Goal: Task Accomplishment & Management: Use online tool/utility

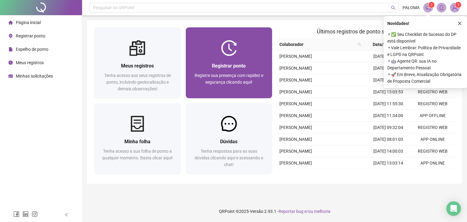
click at [237, 58] on div "Registrar ponto Registre sua presença com rapidez e segurança clicando aqui!" at bounding box center [229, 77] width 87 height 42
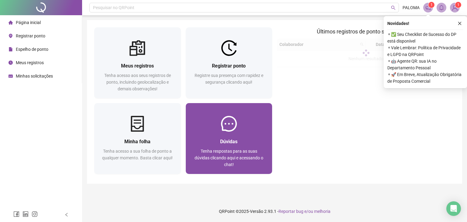
click at [223, 130] on img at bounding box center [229, 124] width 16 height 16
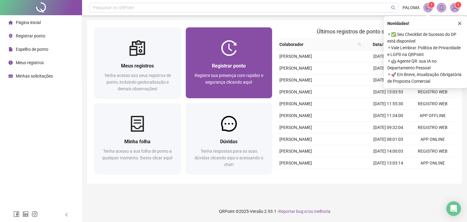
click at [244, 63] on span "Registrar ponto" at bounding box center [229, 66] width 34 height 6
click at [231, 74] on span "Registre sua presença com rapidez e segurança clicando aqui!" at bounding box center [228, 79] width 69 height 12
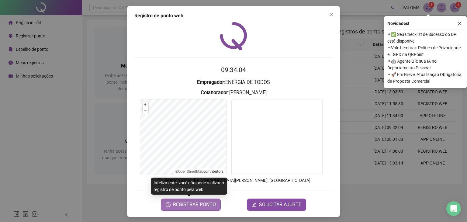
drag, startPoint x: 202, startPoint y: 204, endPoint x: 199, endPoint y: 207, distance: 4.3
click at [200, 206] on span "REGISTRAR PONTO" at bounding box center [194, 204] width 43 height 7
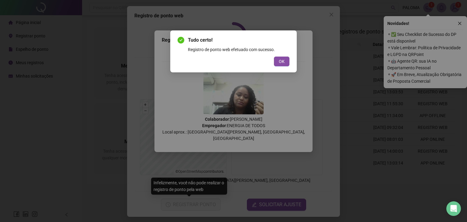
drag, startPoint x: 281, startPoint y: 49, endPoint x: 285, endPoint y: 58, distance: 10.4
click at [282, 50] on div "Registro de ponto web efetuado com sucesso." at bounding box center [238, 49] width 101 height 7
click at [283, 59] on button "OK" at bounding box center [281, 62] width 15 height 10
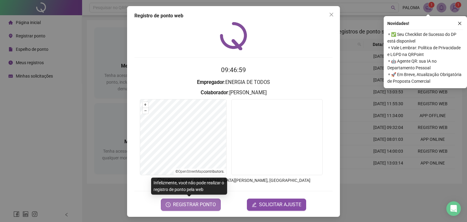
click at [190, 205] on span "REGISTRAR PONTO" at bounding box center [194, 204] width 43 height 7
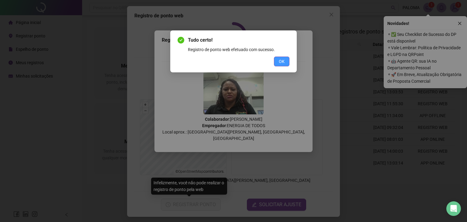
click at [284, 61] on span "OK" at bounding box center [282, 61] width 6 height 7
